Goal: Task Accomplishment & Management: Manage account settings

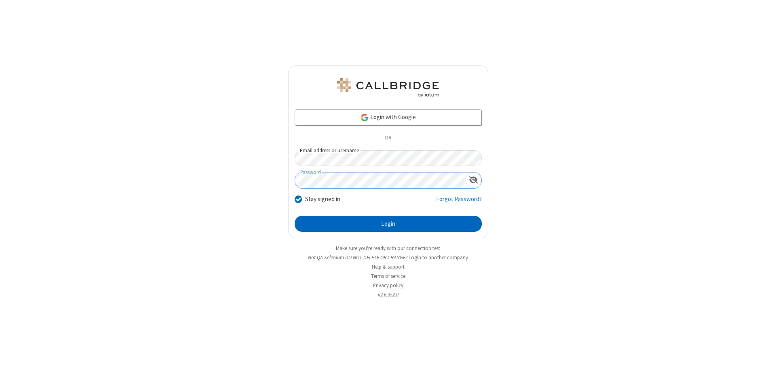
click at [388, 224] on button "Login" at bounding box center [388, 224] width 187 height 16
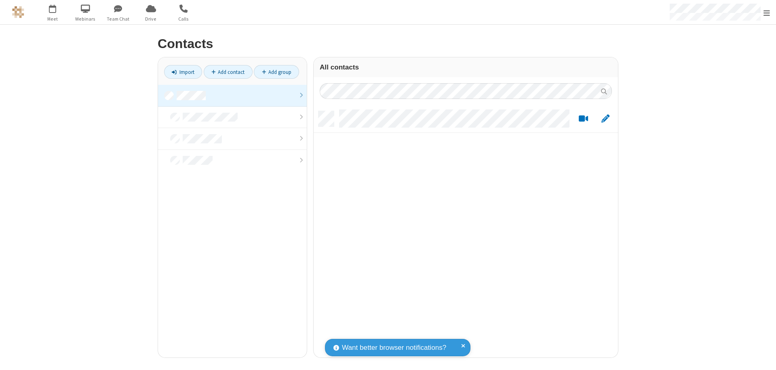
scroll to position [246, 298]
click at [232, 95] on link at bounding box center [232, 96] width 149 height 22
click at [228, 72] on link "Add contact" at bounding box center [228, 72] width 49 height 14
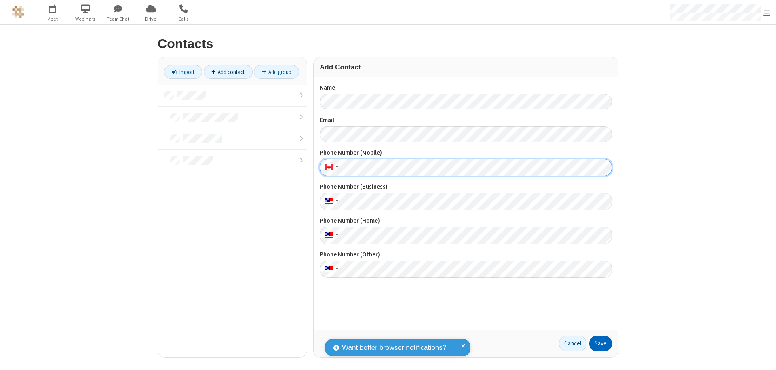
click at [600, 343] on button "Save" at bounding box center [600, 344] width 23 height 16
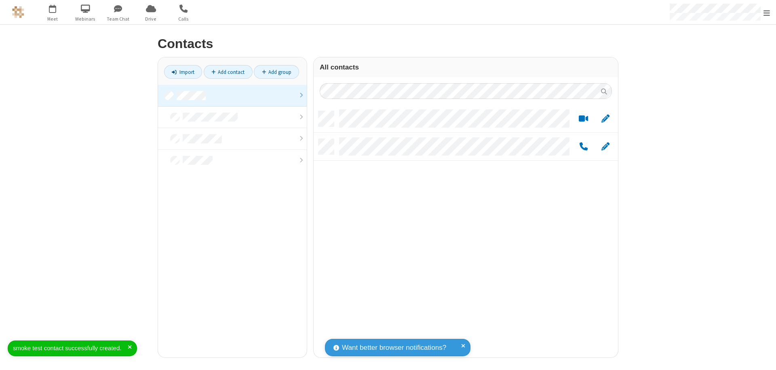
scroll to position [246, 298]
click at [228, 72] on link "Add contact" at bounding box center [228, 72] width 49 height 14
